Goal: Book appointment/travel/reservation

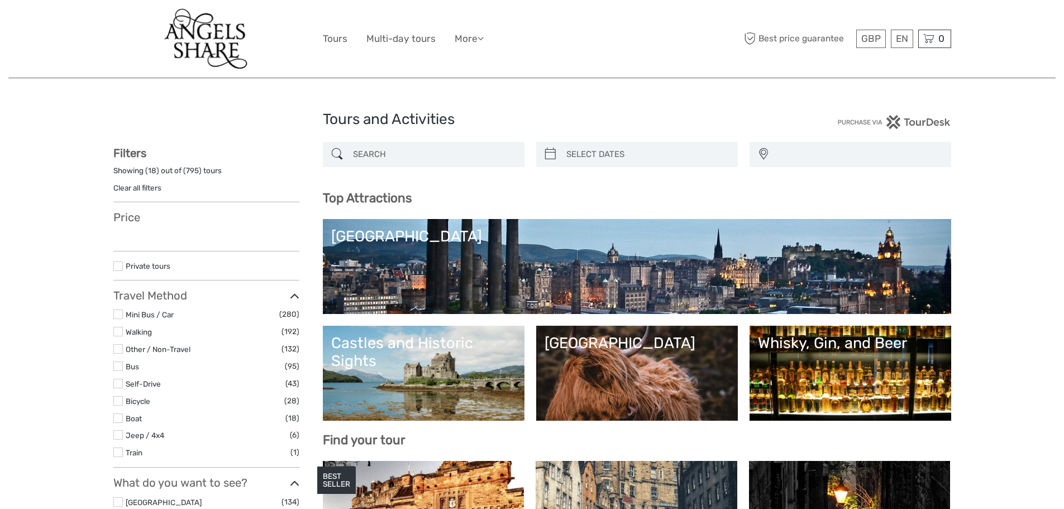
select select
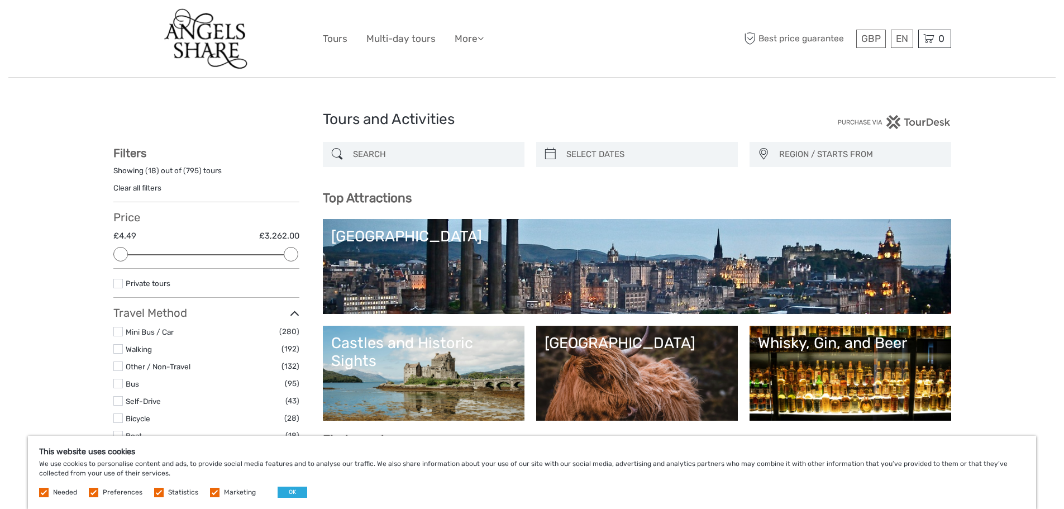
scroll to position [112, 0]
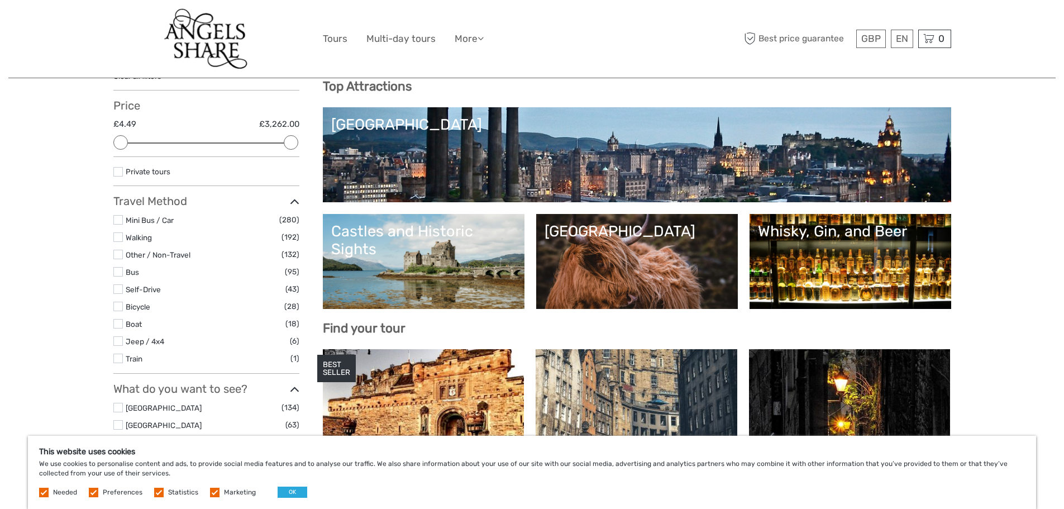
click at [839, 255] on link "Whisky, Gin, and Beer" at bounding box center [850, 261] width 185 height 78
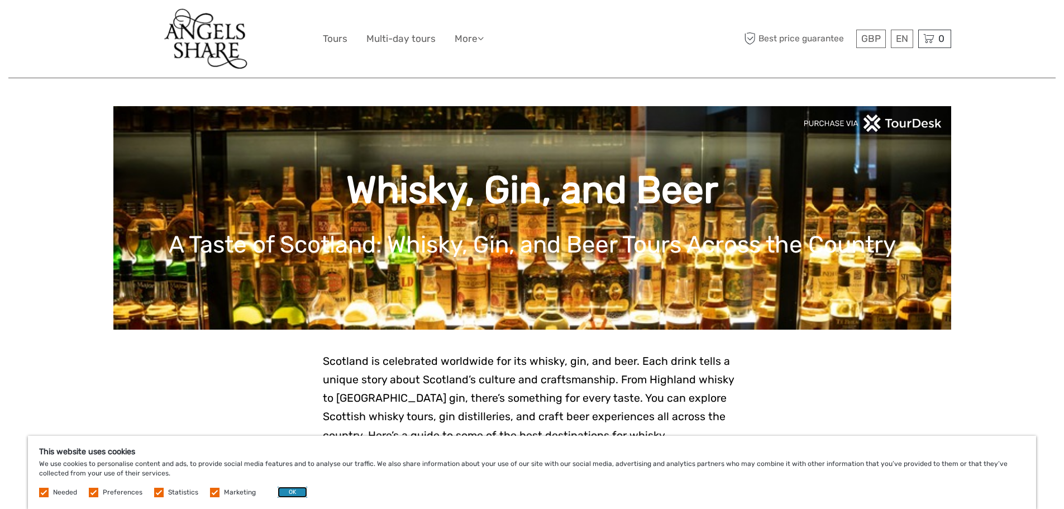
click at [289, 490] on button "OK" at bounding box center [293, 492] width 30 height 11
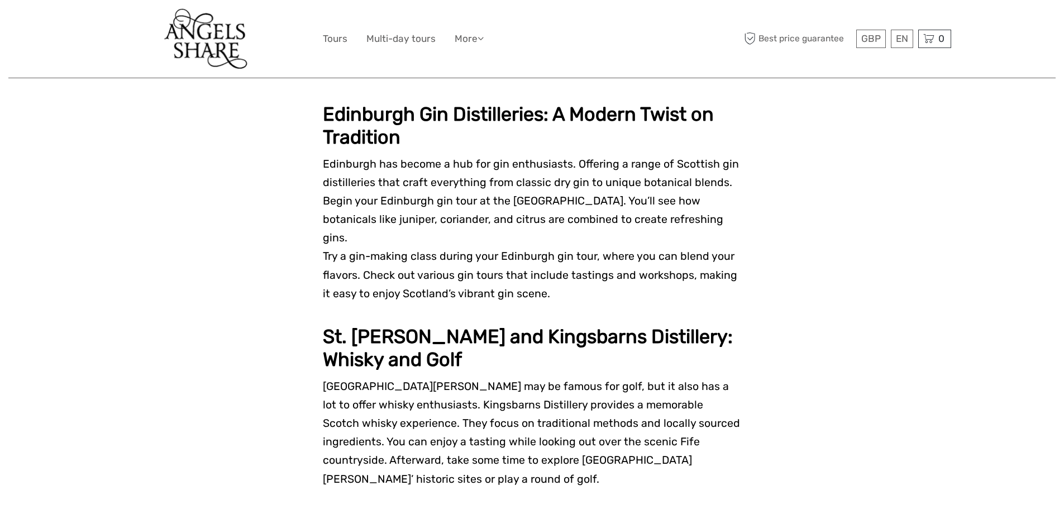
scroll to position [782, 0]
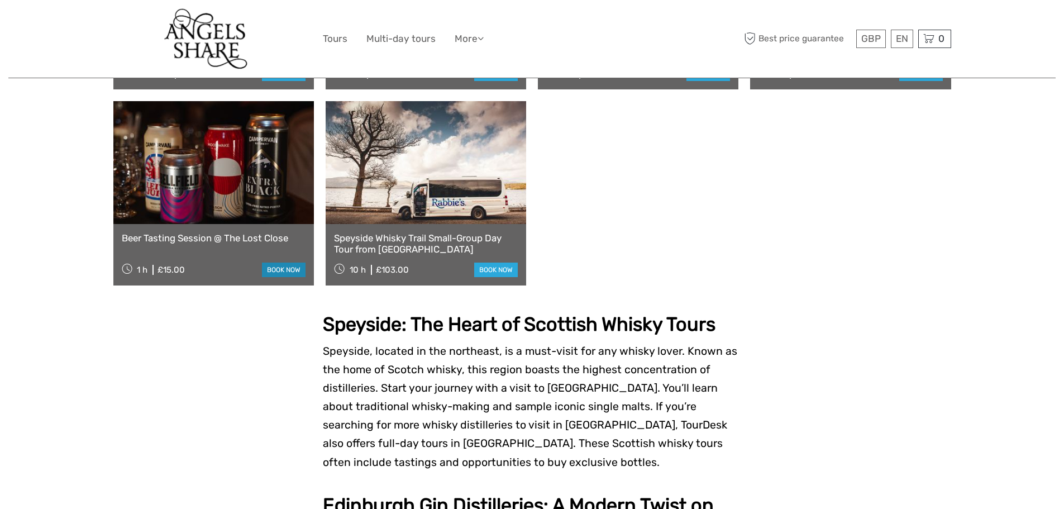
click at [279, 263] on link "book now" at bounding box center [284, 270] width 44 height 15
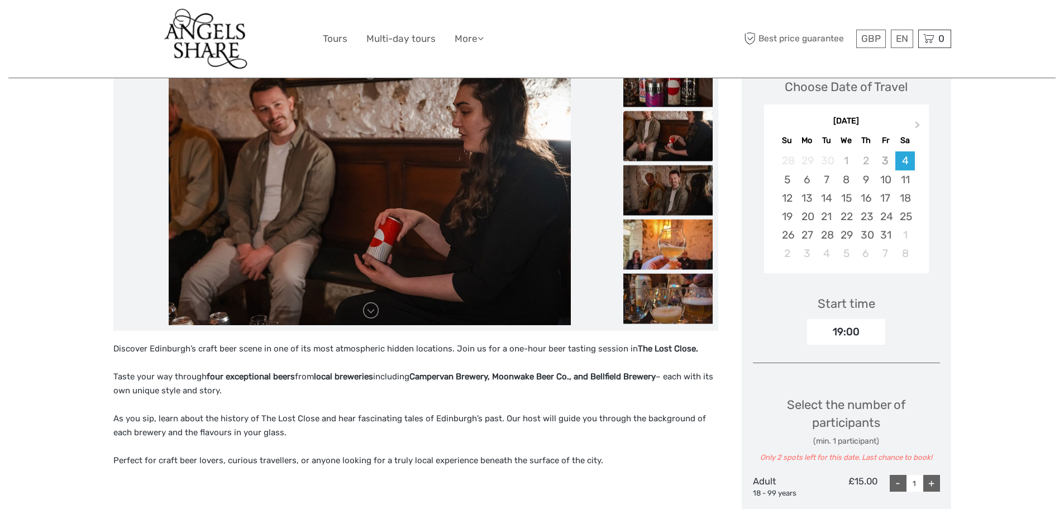
scroll to position [112, 0]
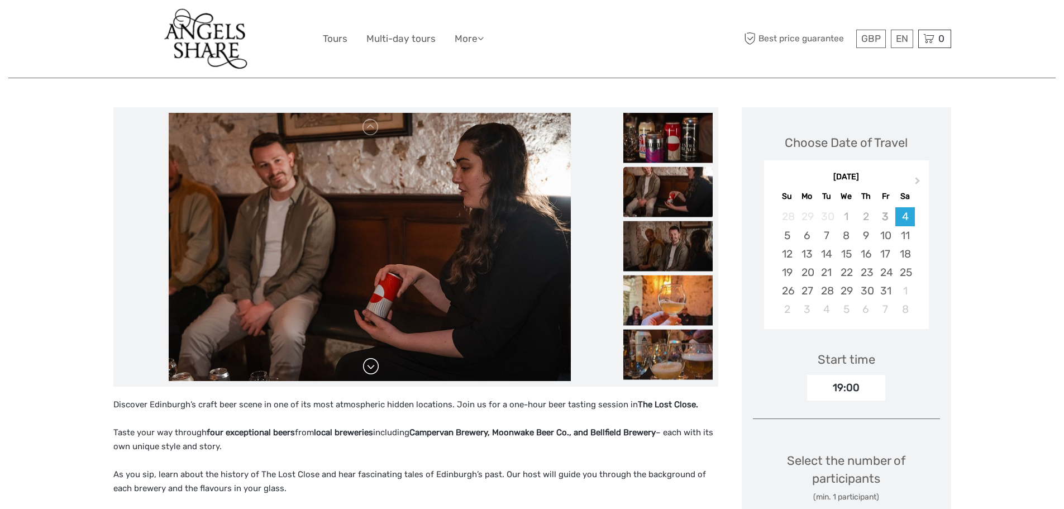
click at [367, 374] on link at bounding box center [371, 366] width 18 height 18
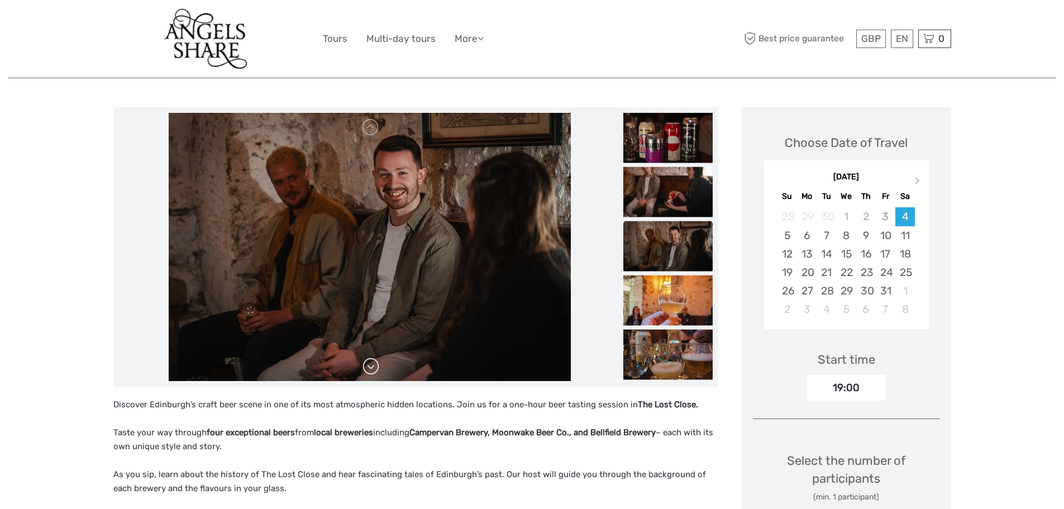
click at [367, 374] on link at bounding box center [371, 366] width 18 height 18
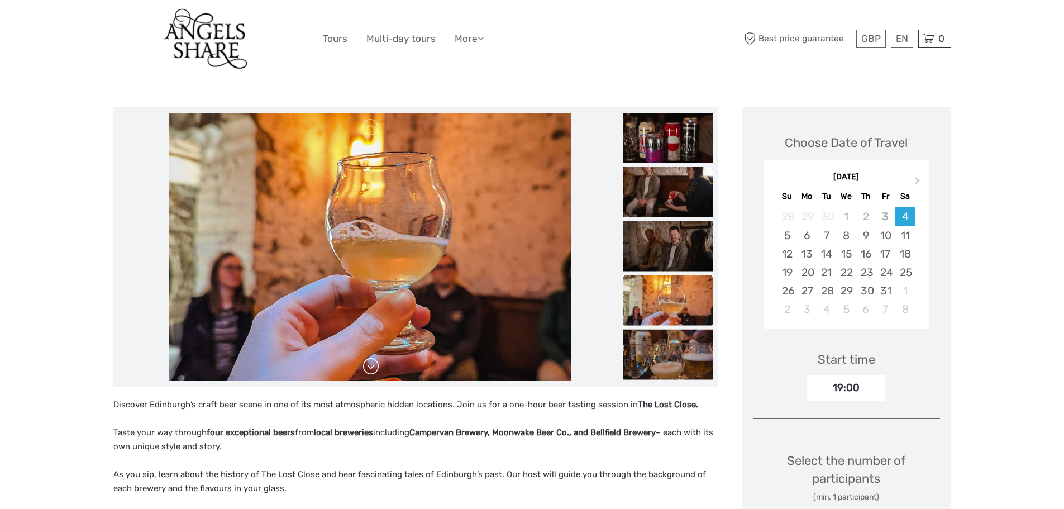
click at [367, 374] on link at bounding box center [371, 366] width 18 height 18
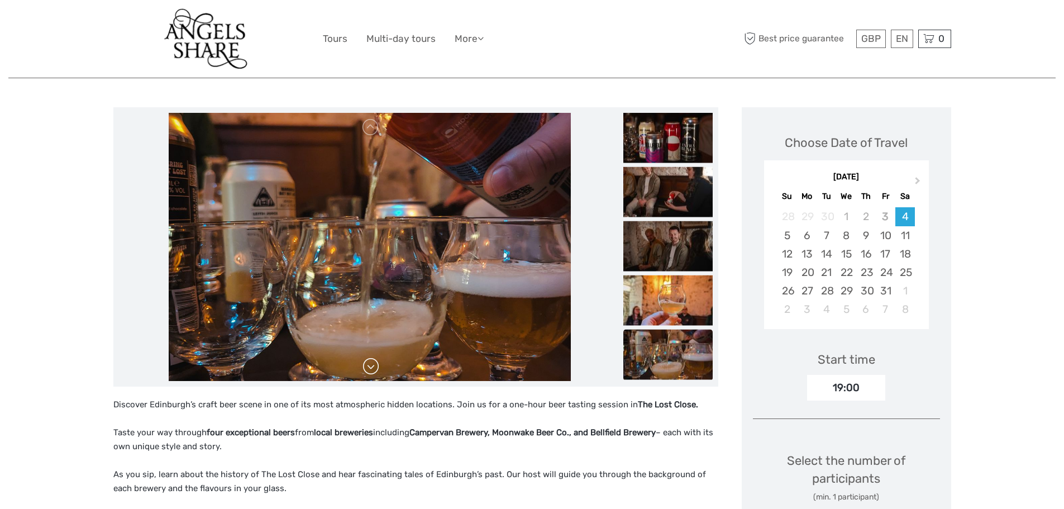
click at [367, 374] on link at bounding box center [371, 366] width 18 height 18
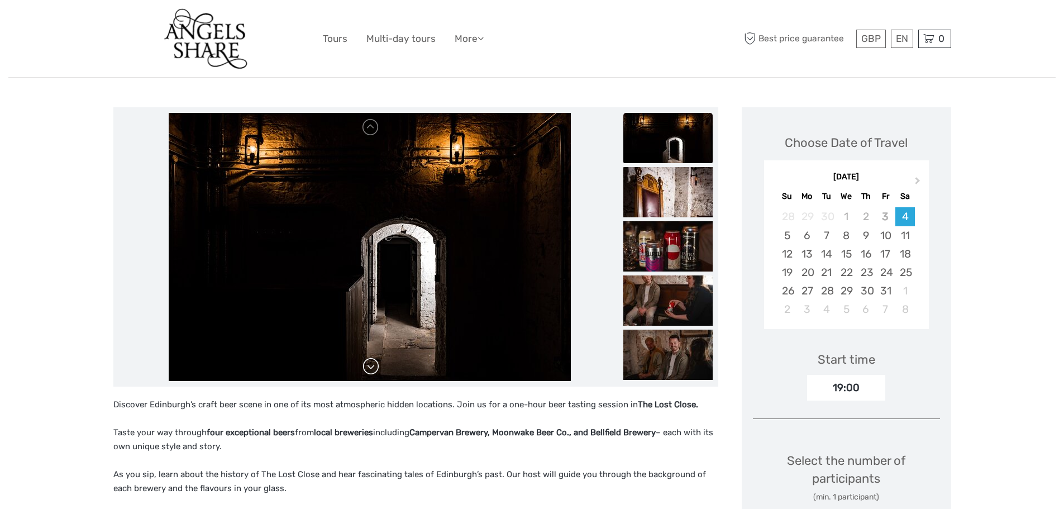
click at [367, 374] on link at bounding box center [371, 366] width 18 height 18
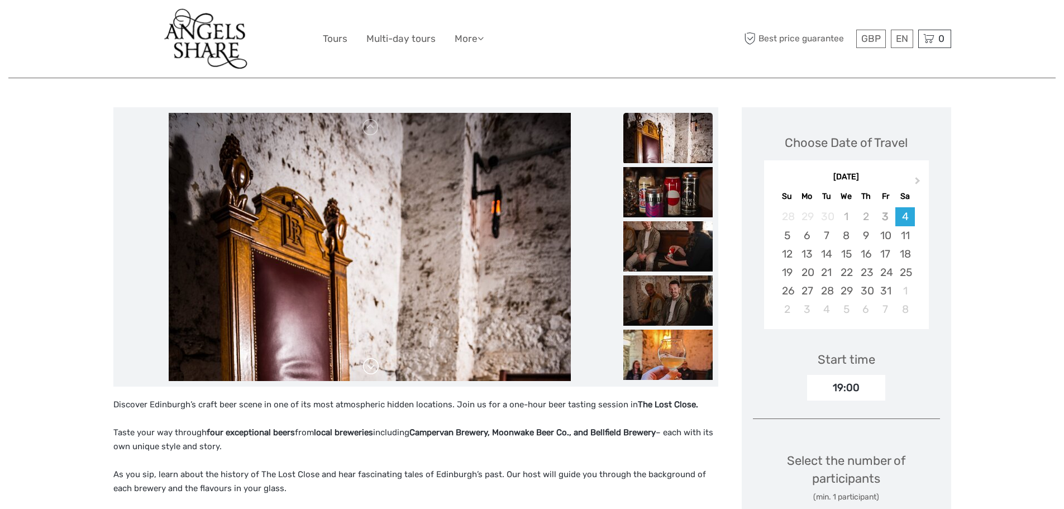
click at [367, 374] on link at bounding box center [371, 366] width 18 height 18
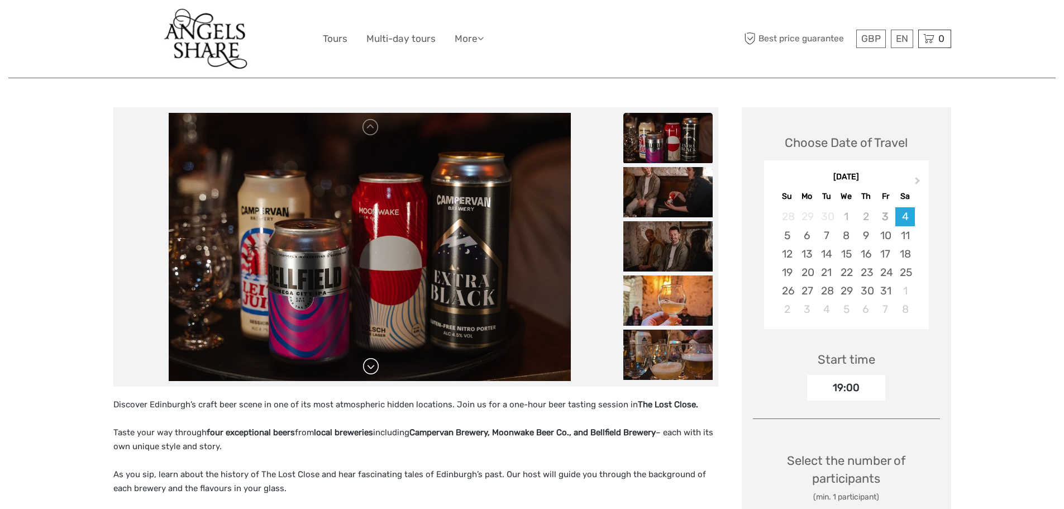
click at [367, 374] on link at bounding box center [371, 366] width 18 height 18
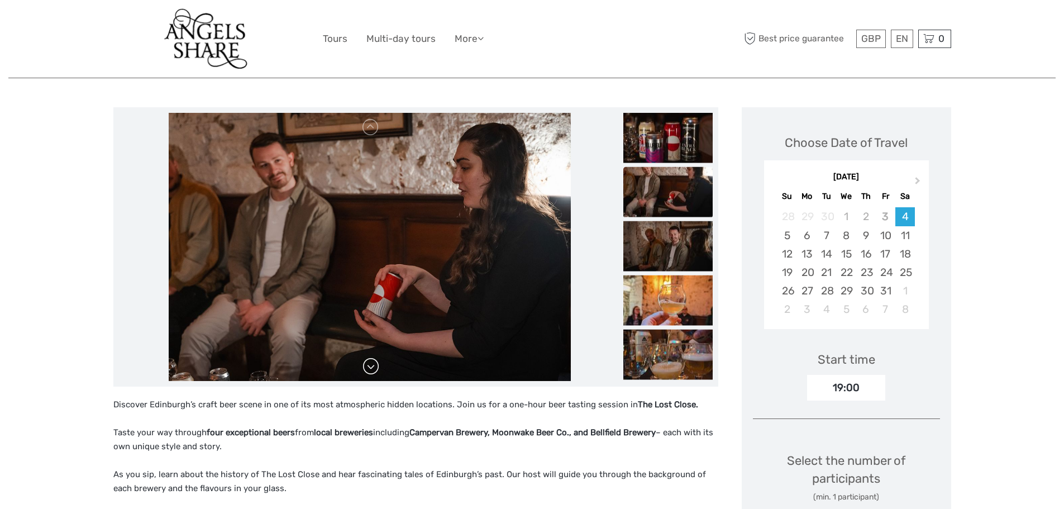
click at [367, 374] on link at bounding box center [371, 366] width 18 height 18
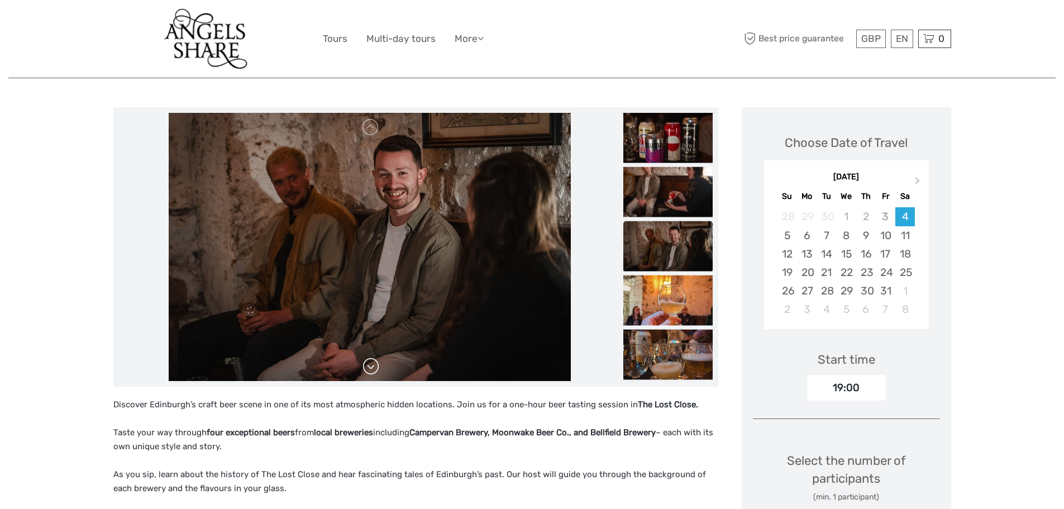
click at [367, 374] on link at bounding box center [371, 366] width 18 height 18
